Goal: Find contact information: Find contact information

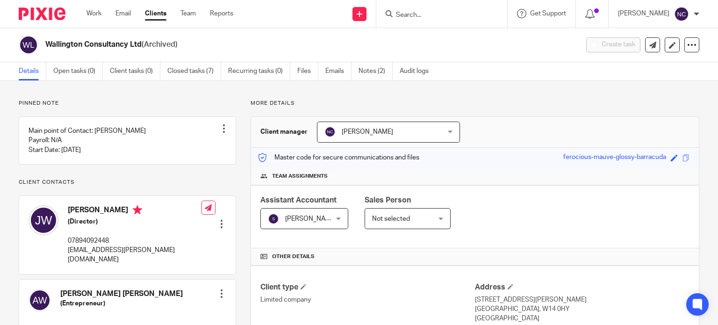
scroll to position [136, 0]
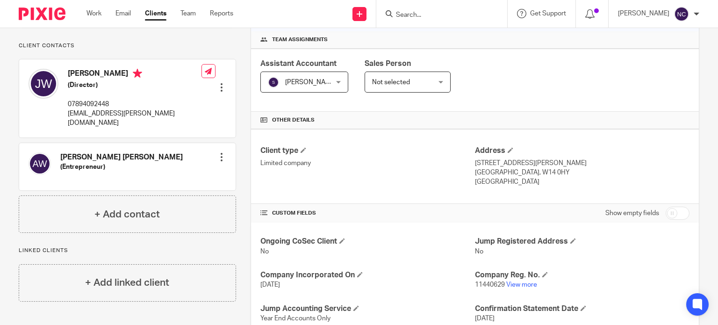
click at [418, 16] on input "Search" at bounding box center [437, 15] width 84 height 8
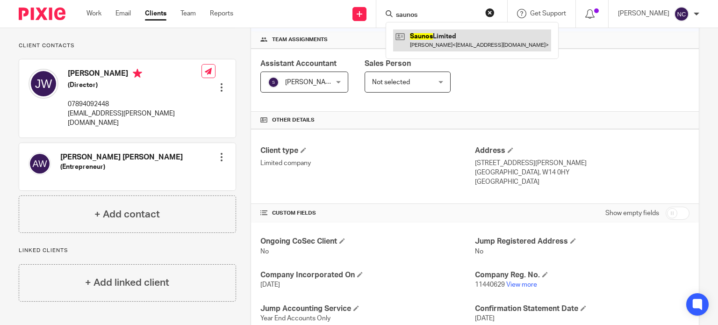
type input "saunos"
click at [428, 38] on link at bounding box center [472, 40] width 158 height 22
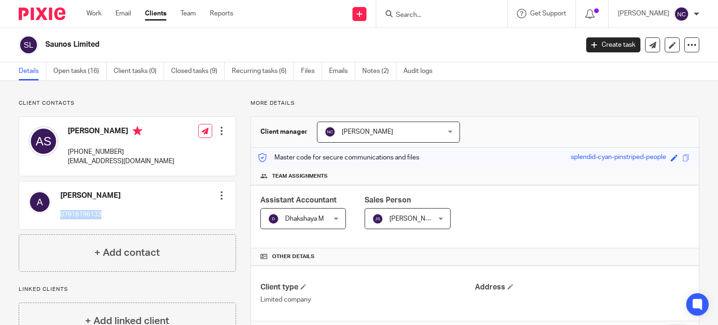
drag, startPoint x: 108, startPoint y: 216, endPoint x: 59, endPoint y: 213, distance: 49.2
click at [59, 213] on div "Andrew 07916196133 Edit contact Create client from contact Export data Make pri…" at bounding box center [127, 205] width 216 height 48
copy p "07916196133"
click at [305, 101] on p "More details" at bounding box center [475, 103] width 449 height 7
click at [419, 16] on input "Search" at bounding box center [437, 15] width 84 height 8
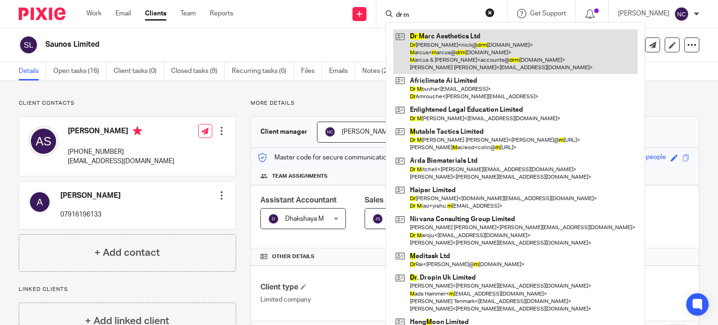
type input "dr m"
click at [428, 35] on link at bounding box center [515, 51] width 244 height 44
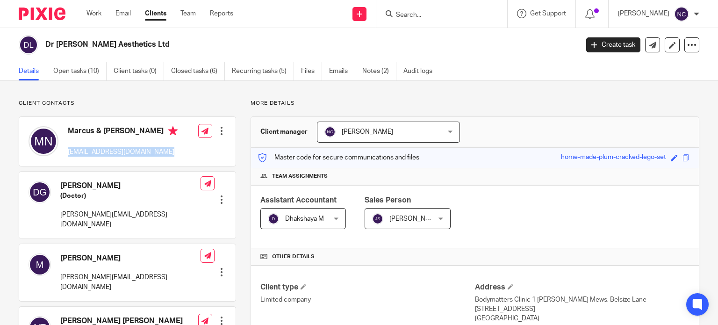
drag, startPoint x: 180, startPoint y: 152, endPoint x: 68, endPoint y: 152, distance: 111.7
click at [68, 152] on div "Marcus & Nicola accounts@drmarcaesthetics.com Edit contact Create client from c…" at bounding box center [127, 141] width 216 height 49
copy div "accounts@drmarcaesthetics.com"
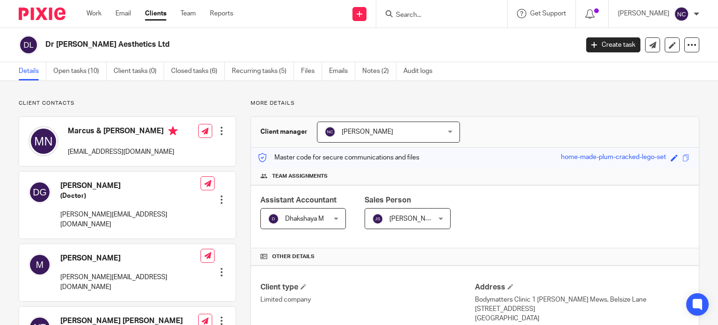
click at [395, 14] on div at bounding box center [440, 14] width 109 height 12
click at [407, 14] on input "Search" at bounding box center [437, 15] width 84 height 8
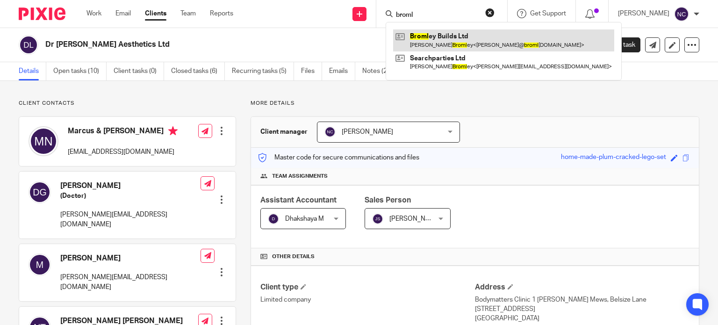
type input "broml"
click at [430, 44] on link at bounding box center [503, 40] width 221 height 22
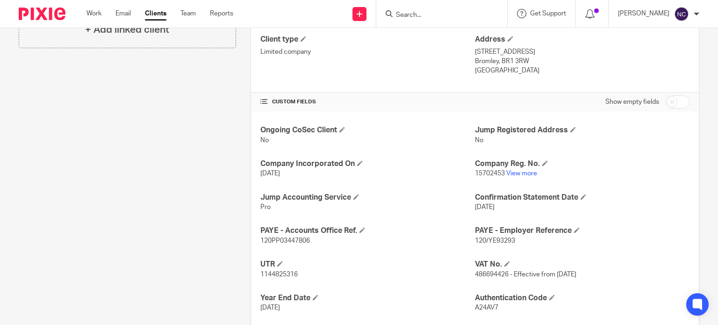
scroll to position [335, 0]
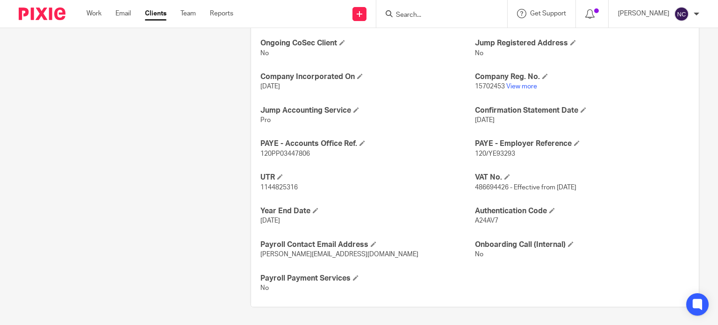
click at [475, 185] on span "486694426 - Effective from 13 January 2025" at bounding box center [525, 187] width 101 height 7
copy span "486694426"
click at [411, 13] on input "Search" at bounding box center [437, 15] width 84 height 8
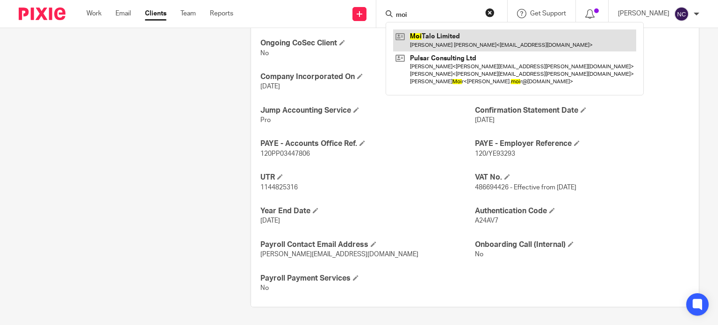
type input "moi"
click at [419, 36] on link at bounding box center [514, 40] width 243 height 22
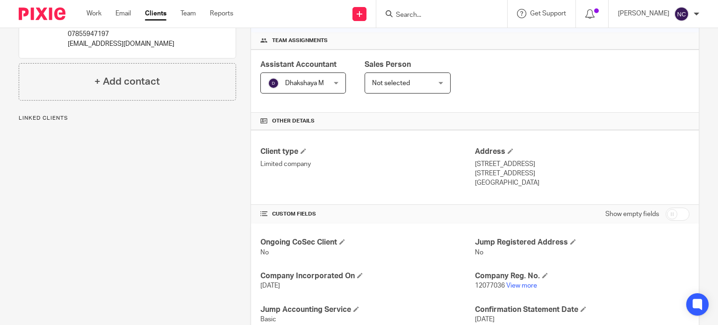
scroll to position [164, 0]
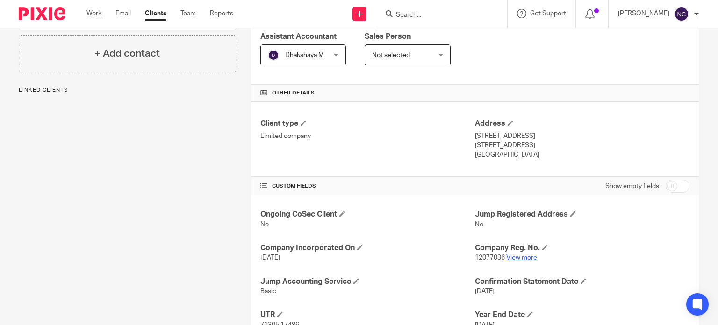
click at [525, 260] on link "View more" at bounding box center [521, 257] width 31 height 7
